Goal: Navigation & Orientation: Find specific page/section

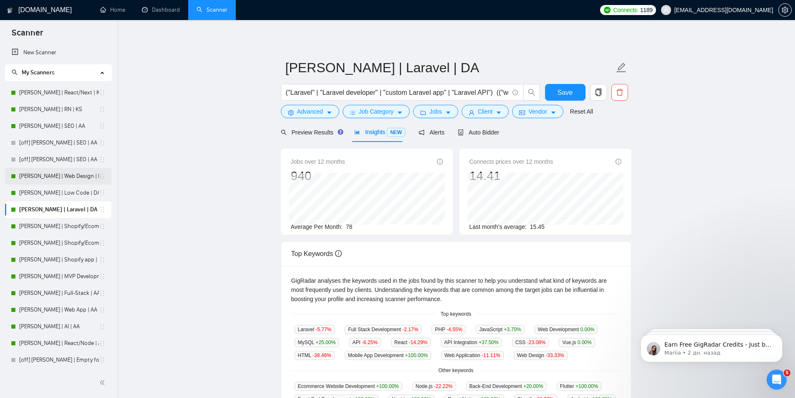
click at [30, 177] on link "[PERSON_NAME] | Web Design | DA" at bounding box center [59, 176] width 80 height 17
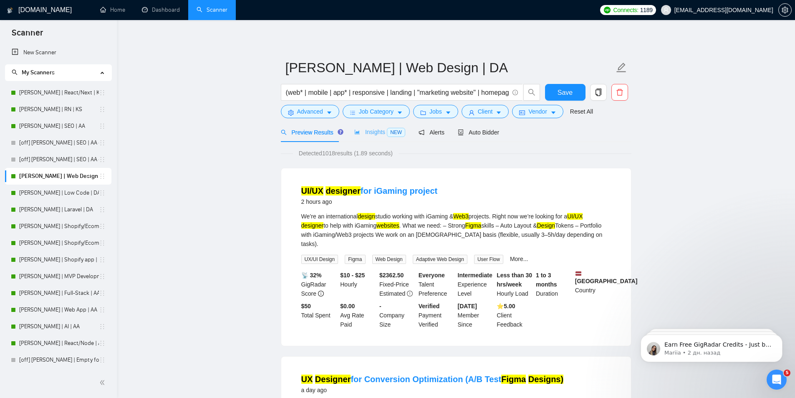
click at [374, 126] on div "Insights NEW" at bounding box center [379, 132] width 51 height 20
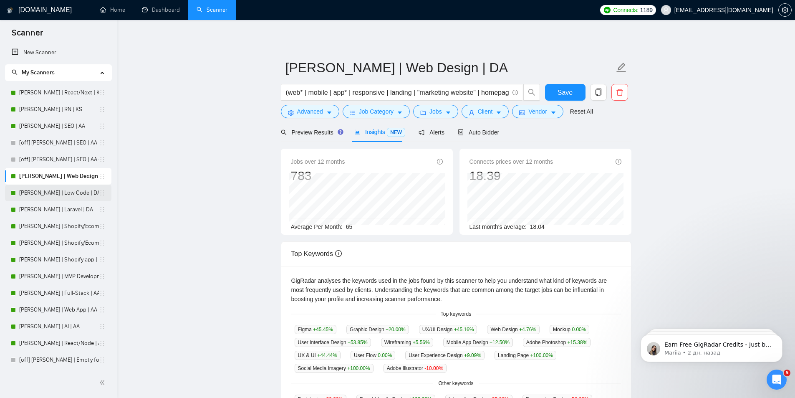
click at [54, 193] on link "[PERSON_NAME] | Low Code | DA" at bounding box center [59, 192] width 80 height 17
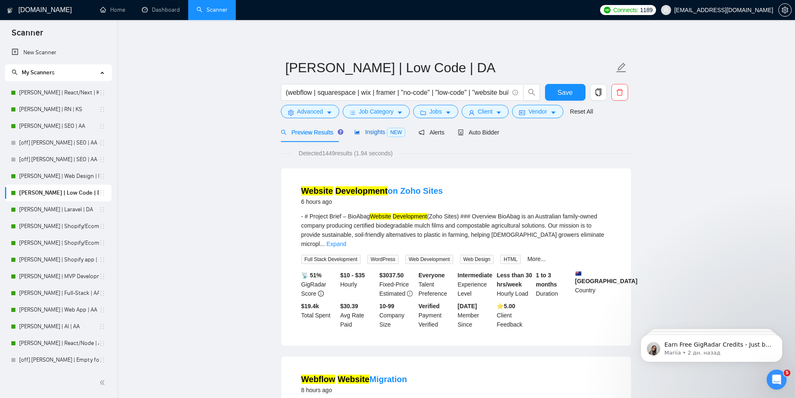
click at [363, 129] on span "Insights NEW" at bounding box center [379, 132] width 51 height 7
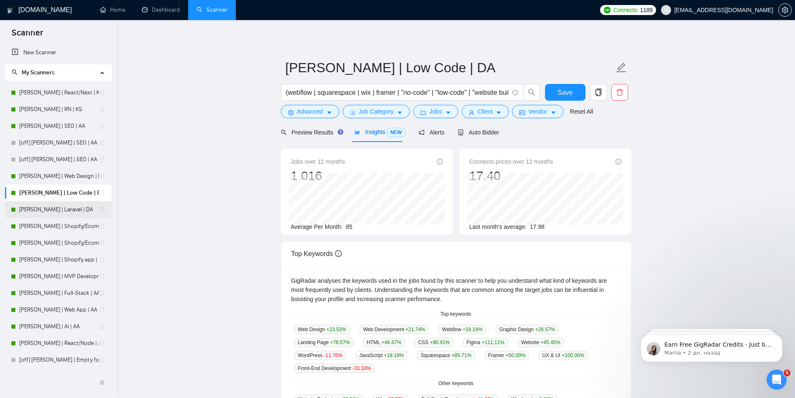
click at [61, 208] on link "[PERSON_NAME] | Laravel | DA" at bounding box center [59, 209] width 80 height 17
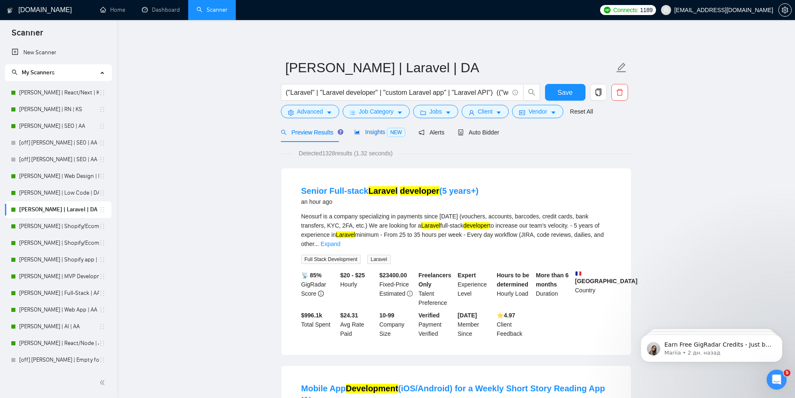
click at [371, 133] on span "Insights NEW" at bounding box center [379, 132] width 51 height 7
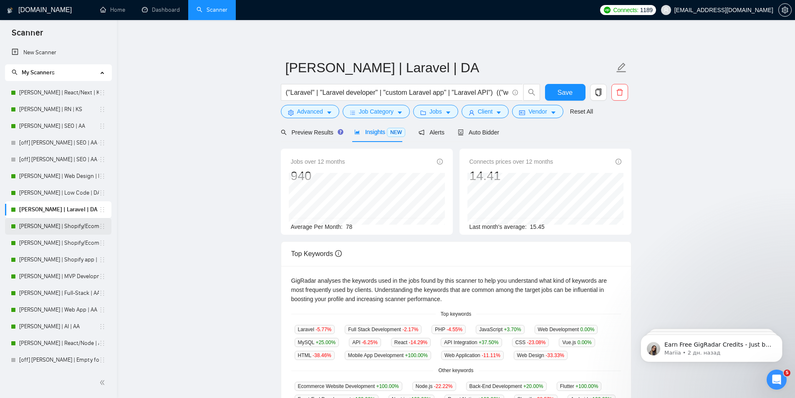
click at [56, 228] on link "[PERSON_NAME] | Shopify/Ecom | DA - lower requirements" at bounding box center [59, 226] width 80 height 17
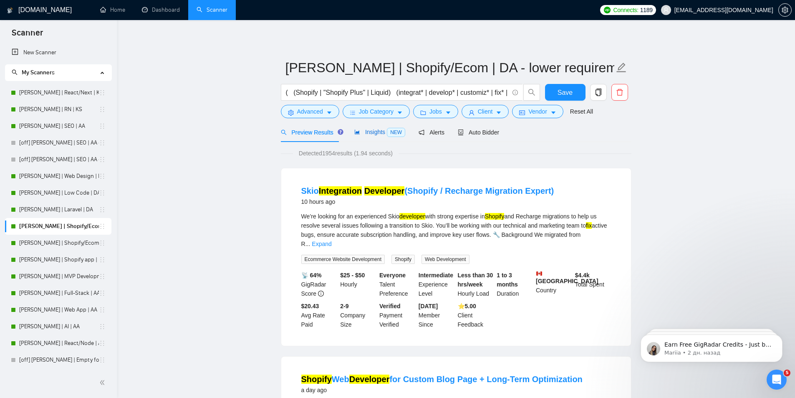
click at [372, 131] on span "Insights NEW" at bounding box center [379, 132] width 51 height 7
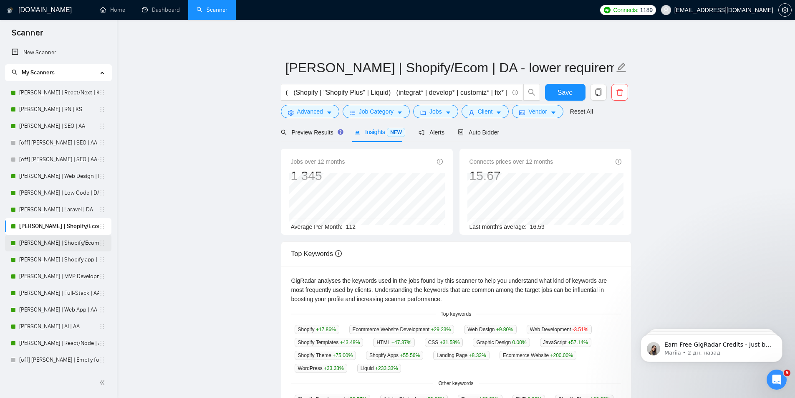
click at [50, 238] on link "[PERSON_NAME] | Shopify/Ecom | DA" at bounding box center [59, 243] width 80 height 17
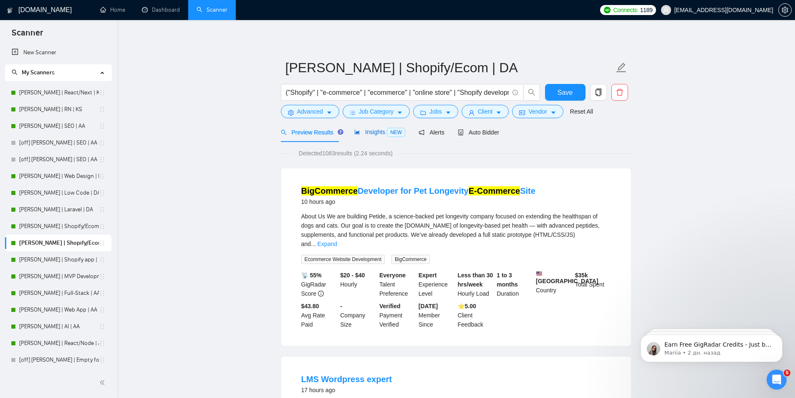
click at [373, 129] on span "Insights NEW" at bounding box center [379, 132] width 51 height 7
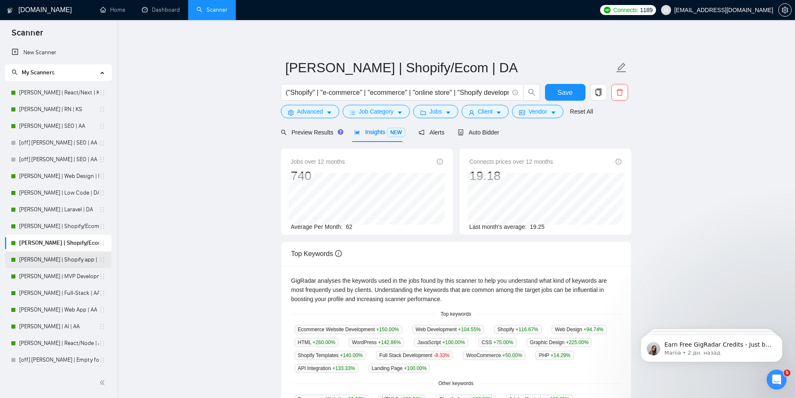
click at [42, 255] on link "[PERSON_NAME] | Shopify app | DA" at bounding box center [59, 259] width 80 height 17
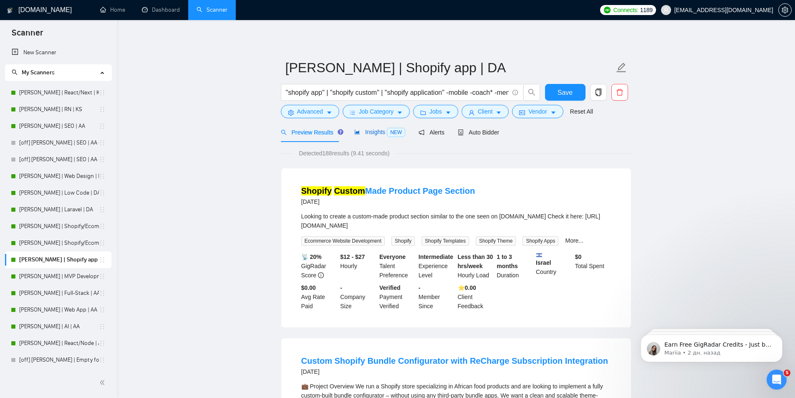
click at [377, 132] on span "Insights NEW" at bounding box center [379, 132] width 51 height 7
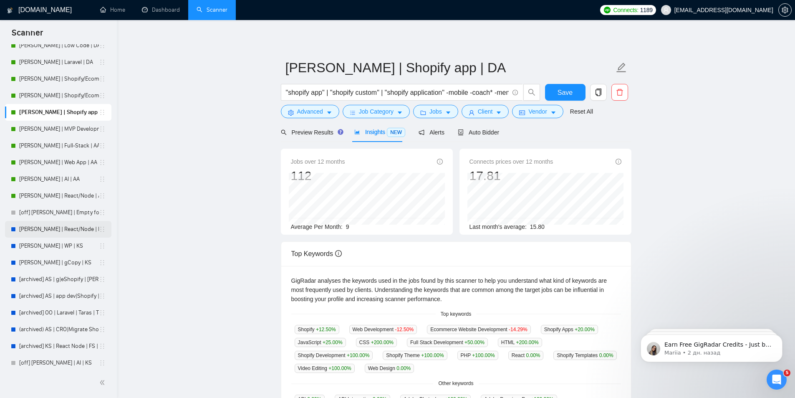
scroll to position [42, 0]
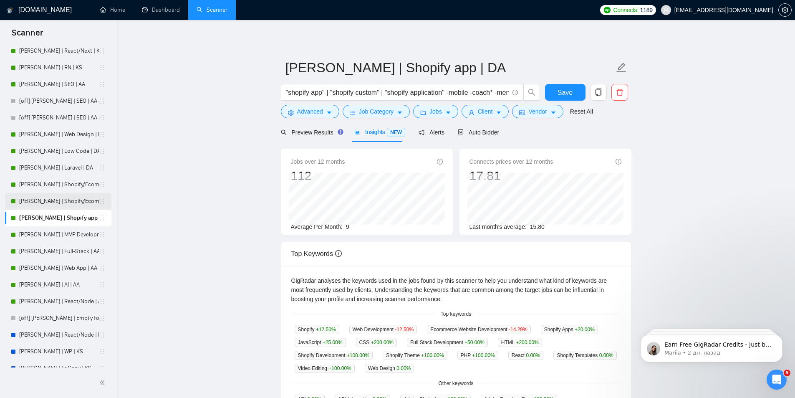
click at [43, 207] on link "[PERSON_NAME] | Shopify/Ecom | DA" at bounding box center [59, 201] width 80 height 17
